Goal: Find specific page/section: Find specific page/section

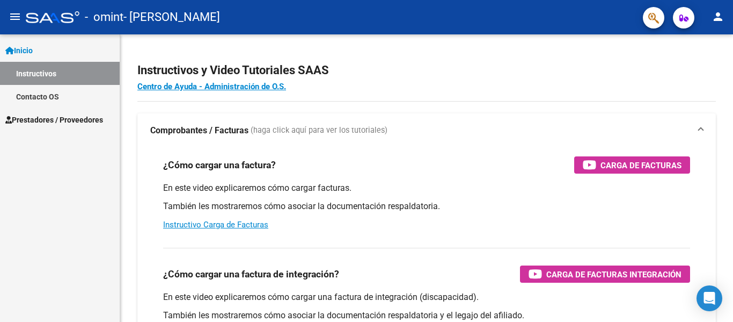
click at [84, 96] on link "Contacto OS" at bounding box center [60, 96] width 120 height 23
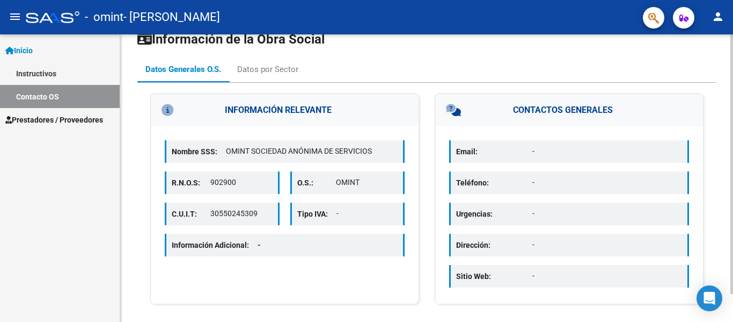
scroll to position [31, 0]
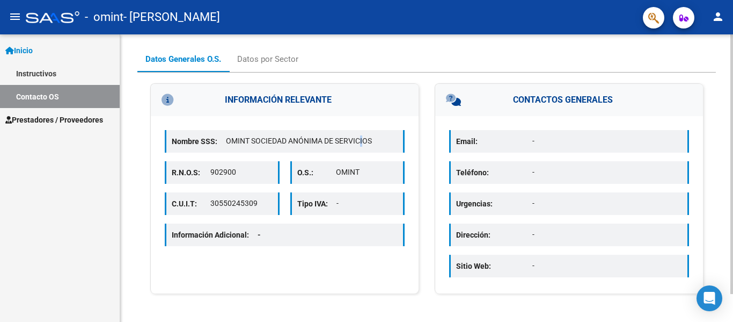
click at [360, 127] on div "Nombre SSS: OMINT SOCIEDAD ANÓNIMA DE SERVICIOS R.N.O.S: 902900 O.S.: OMINT C.U…" at bounding box center [285, 189] width 268 height 146
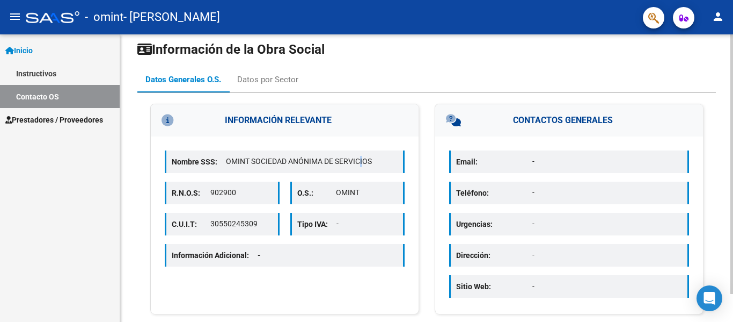
scroll to position [0, 0]
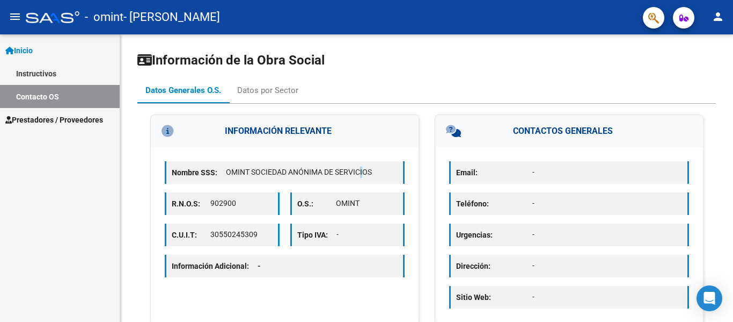
click at [85, 119] on span "Prestadores / Proveedores" at bounding box center [54, 120] width 98 height 12
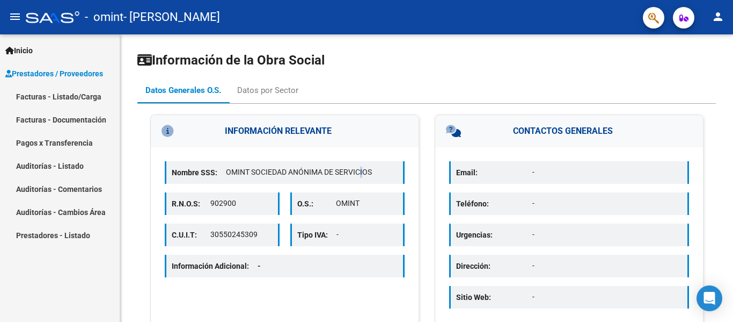
click at [85, 142] on link "Pagos x Transferencia" at bounding box center [60, 142] width 120 height 23
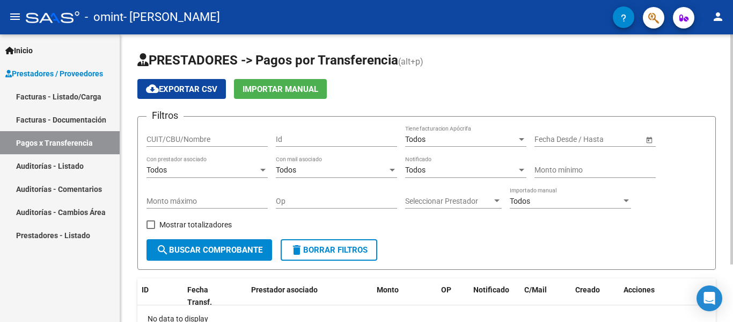
click at [187, 135] on input "CUIT/CBU/Nombre" at bounding box center [207, 139] width 121 height 9
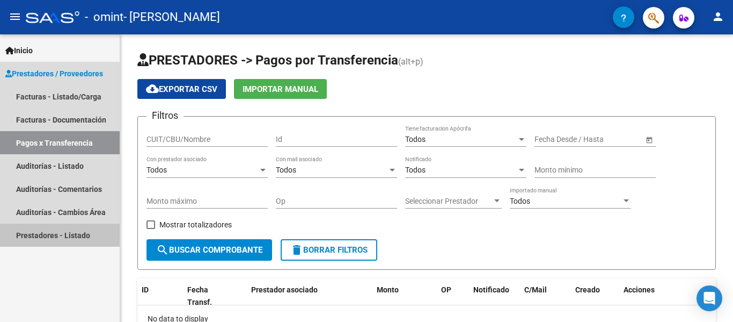
click at [88, 231] on link "Prestadores - Listado" at bounding box center [60, 234] width 120 height 23
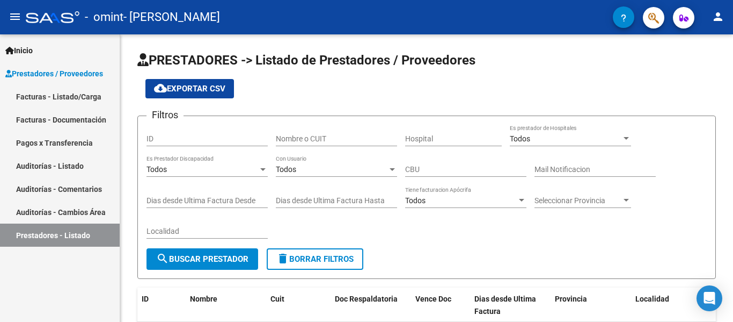
click at [84, 91] on link "Facturas - Listado/Carga" at bounding box center [60, 96] width 120 height 23
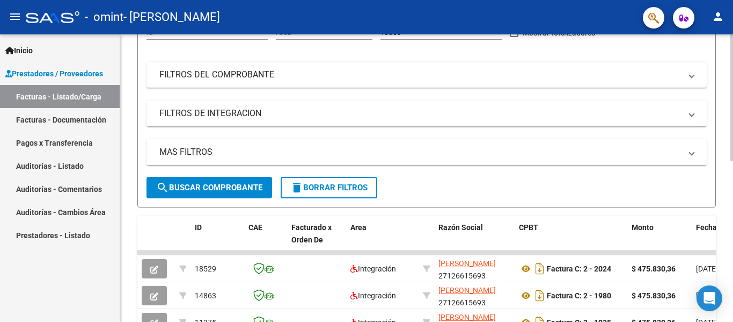
scroll to position [215, 0]
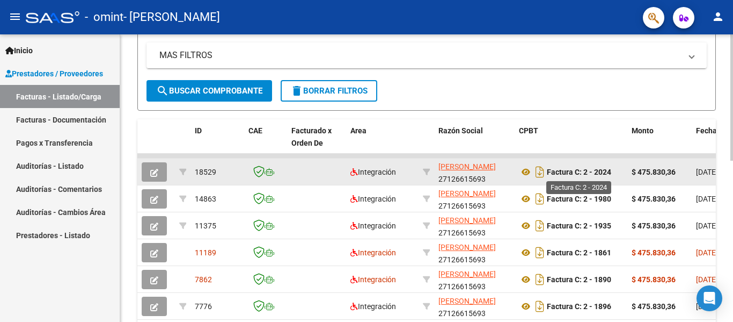
click at [607, 171] on strong "Factura C: 2 - 2024" at bounding box center [579, 172] width 64 height 9
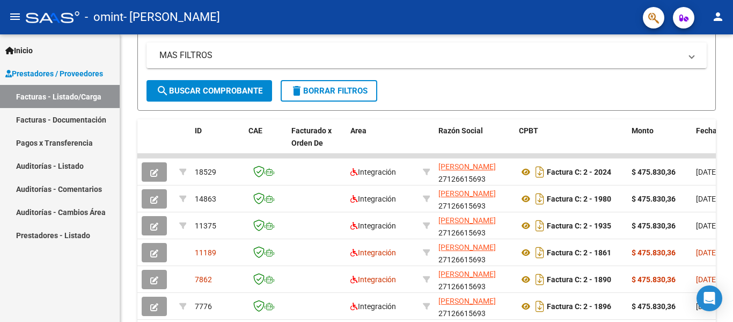
copy strong "2024"
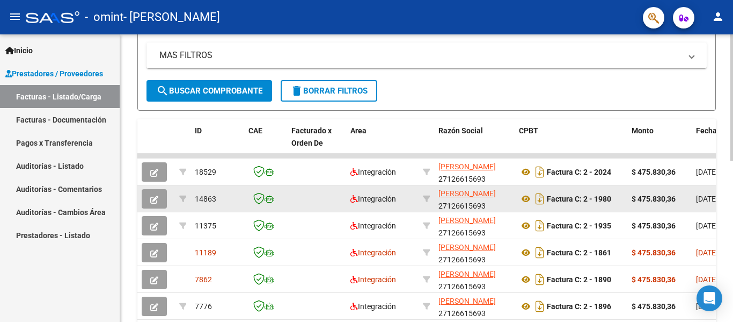
click at [603, 202] on strong "Factura C: 2 - 1980" at bounding box center [579, 198] width 64 height 9
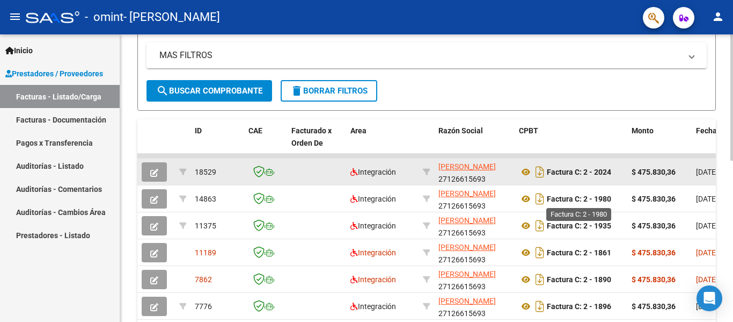
copy strong "1980"
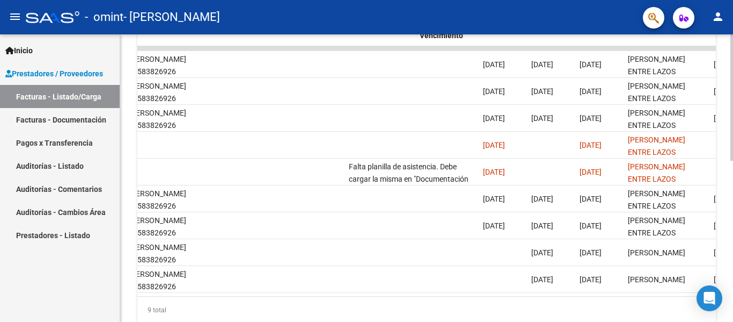
scroll to position [0, 1685]
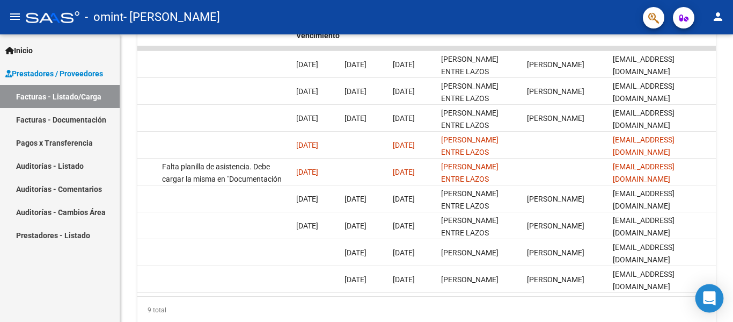
click at [714, 301] on icon "Open Intercom Messenger" at bounding box center [710, 298] width 14 height 14
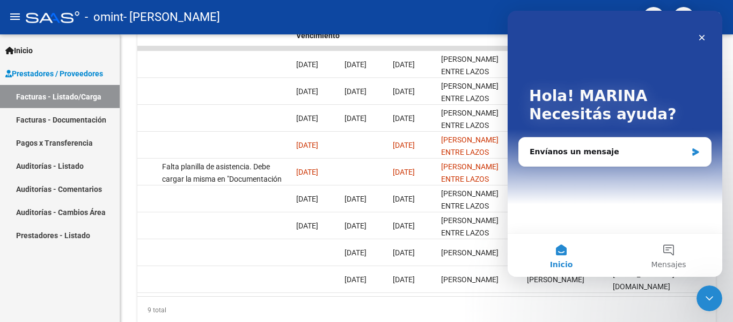
scroll to position [0, 0]
click at [13, 123] on link "Facturas - Documentación" at bounding box center [60, 119] width 120 height 23
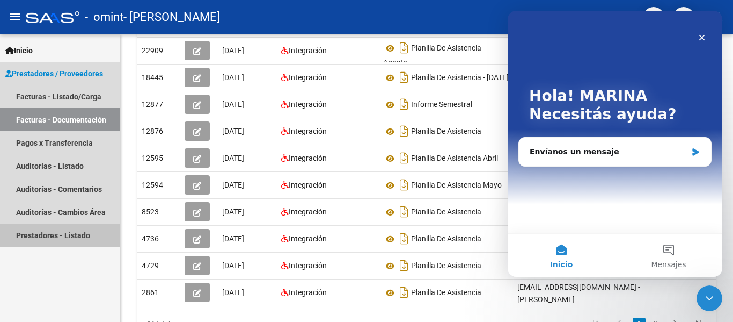
click at [56, 245] on link "Prestadores - Listado" at bounding box center [60, 234] width 120 height 23
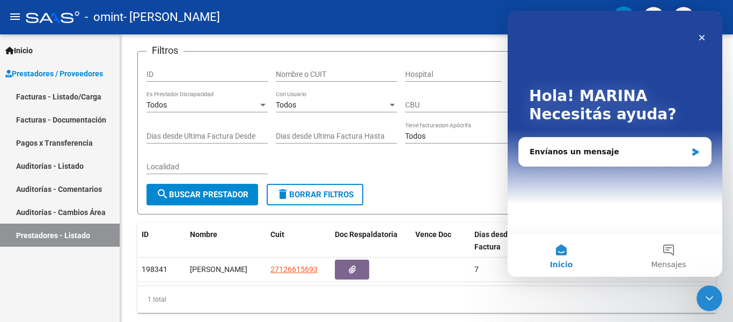
scroll to position [100, 0]
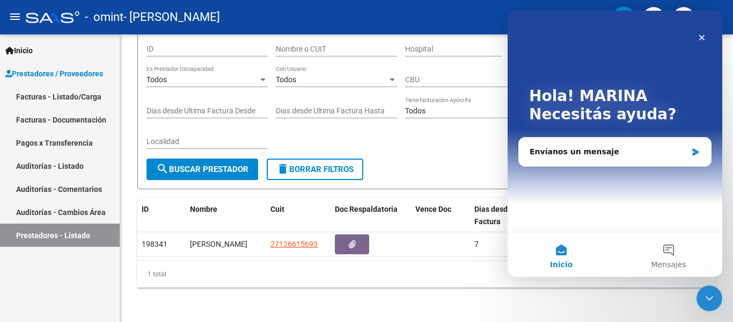
click at [55, 120] on link "Facturas - Documentación" at bounding box center [60, 119] width 120 height 23
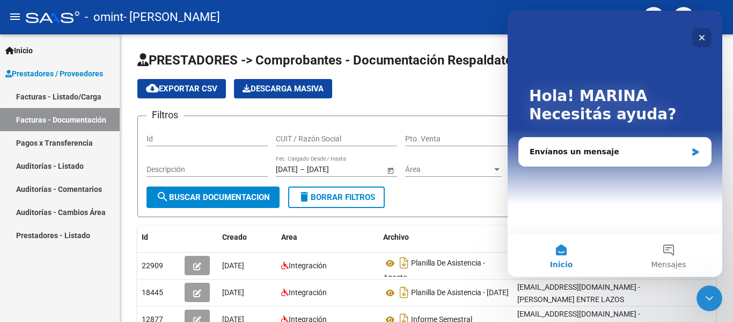
click at [703, 34] on div "Cerrar" at bounding box center [702, 37] width 19 height 19
